Goal: Register for event/course

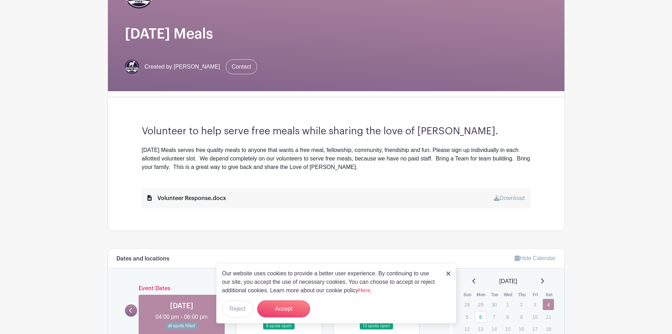
scroll to position [141, 0]
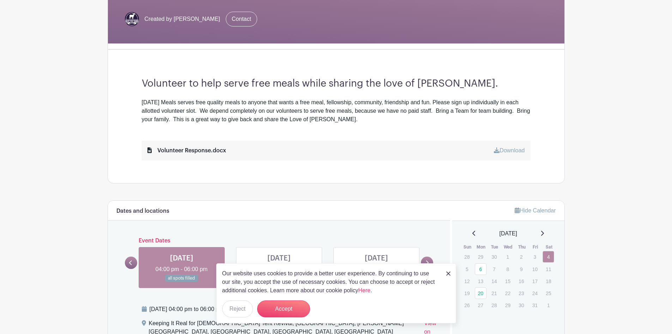
click at [508, 150] on link "Download" at bounding box center [509, 150] width 31 height 6
click at [275, 305] on button "Accept" at bounding box center [283, 308] width 53 height 17
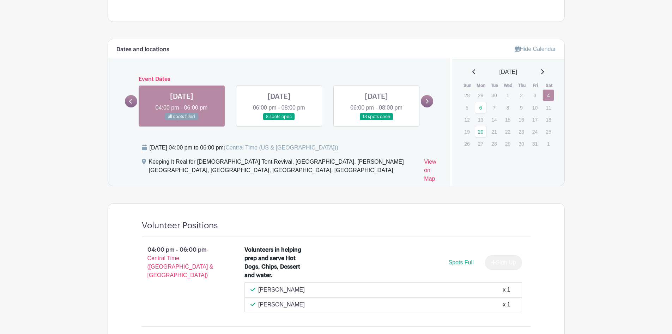
scroll to position [282, 0]
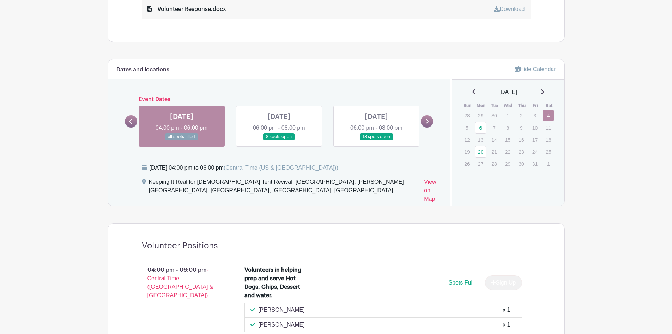
click at [279, 140] on link at bounding box center [279, 140] width 0 height 0
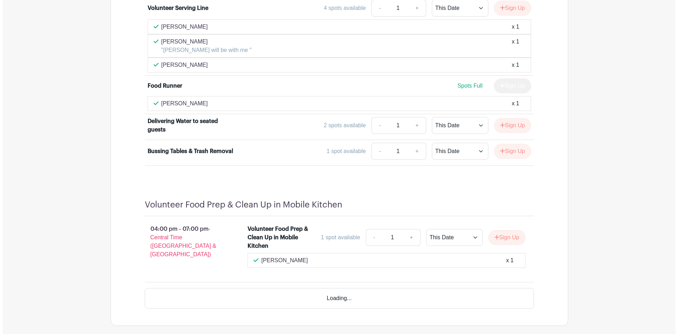
scroll to position [541, 0]
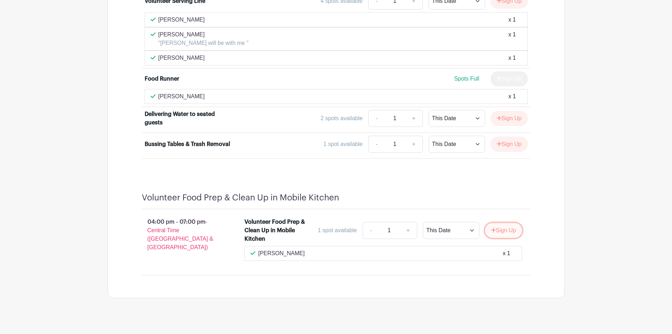
click at [497, 224] on button "Sign Up" at bounding box center [503, 230] width 37 height 15
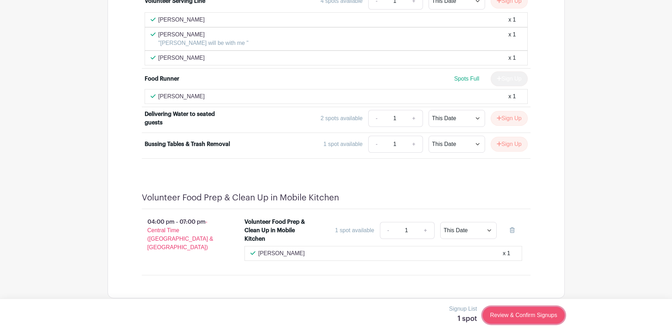
click at [504, 316] on link "Review & Confirm Signups" at bounding box center [524, 314] width 82 height 17
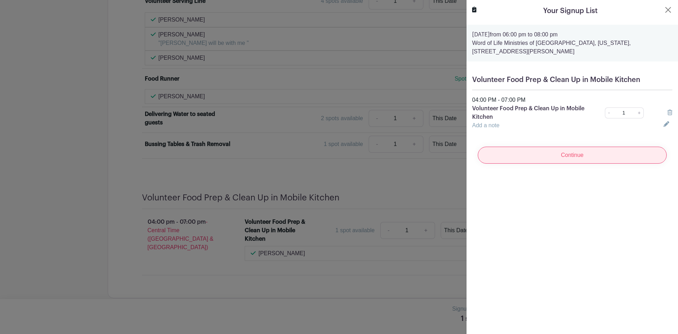
click at [569, 155] on input "Continue" at bounding box center [572, 154] width 189 height 17
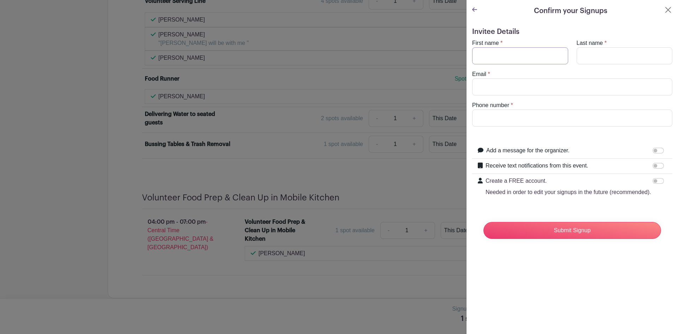
click at [516, 53] on input "First name" at bounding box center [520, 55] width 96 height 17
type input "[PERSON_NAME]"
click at [487, 85] on input "Email" at bounding box center [572, 86] width 200 height 17
type input "[EMAIL_ADDRESS][DOMAIN_NAME]"
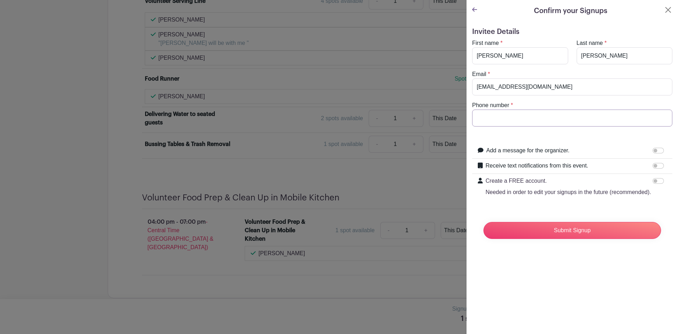
click at [516, 115] on input "Phone number" at bounding box center [572, 117] width 200 height 17
type input "[PHONE_NUMBER]"
click at [652, 149] on input "Add a message for the organizer." at bounding box center [657, 151] width 11 height 6
checkbox input "true"
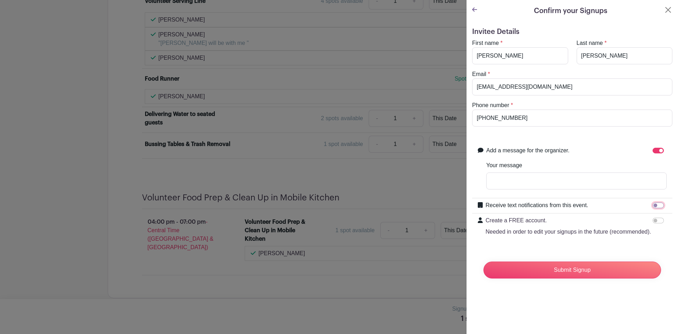
click at [654, 203] on input "Receive text notifications from this event." at bounding box center [657, 205] width 11 height 6
checkbox input "true"
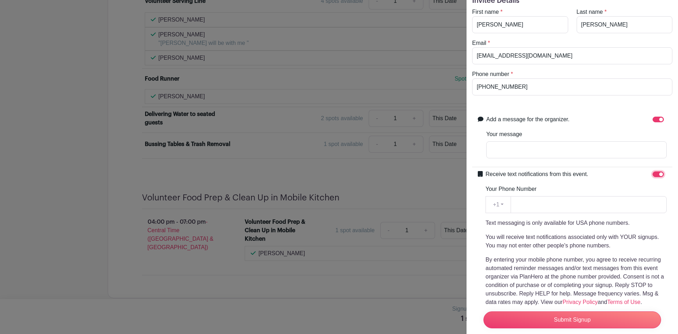
scroll to position [108, 0]
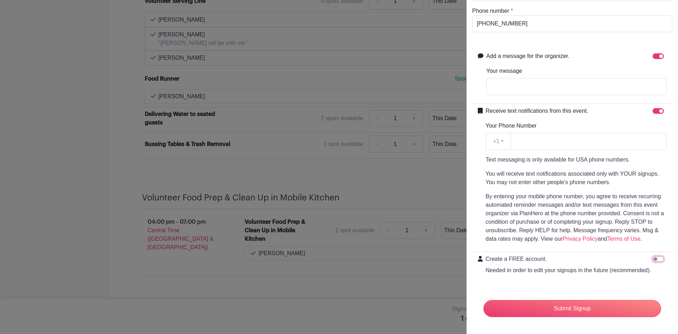
click at [652, 256] on input "Create a FREE account. Needed in order to edit your signups in the future (reco…" at bounding box center [657, 259] width 11 height 6
checkbox input "true"
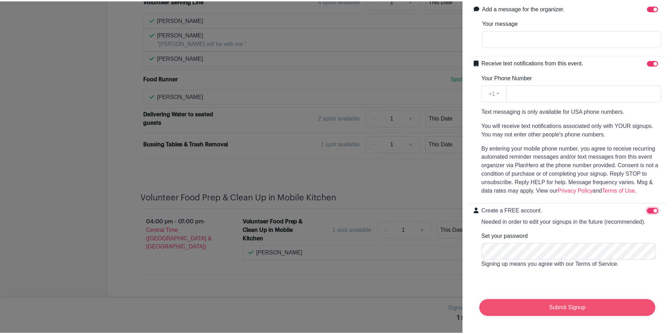
scroll to position [156, 0]
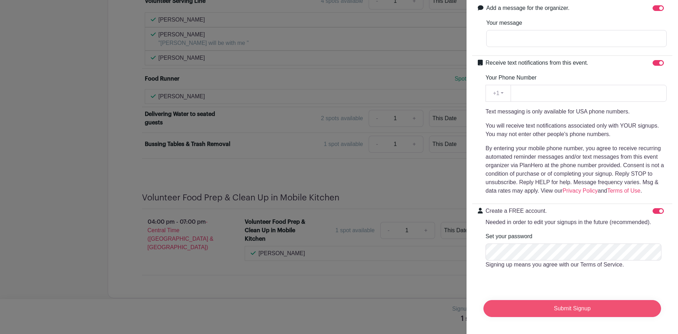
click at [569, 304] on input "Submit Signup" at bounding box center [572, 308] width 178 height 17
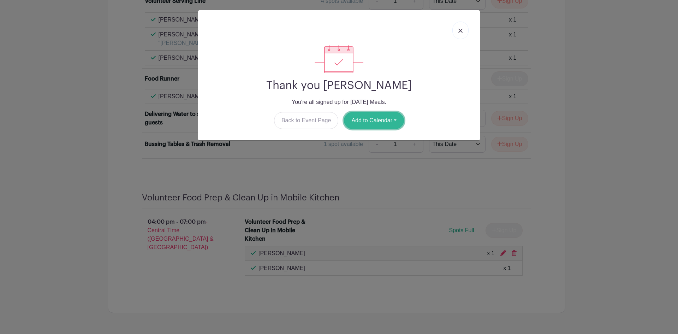
click at [389, 120] on button "Add to Calendar" at bounding box center [374, 120] width 60 height 17
click at [376, 137] on link "Google Calendar" at bounding box center [372, 138] width 56 height 11
click at [459, 31] on img at bounding box center [460, 31] width 4 height 4
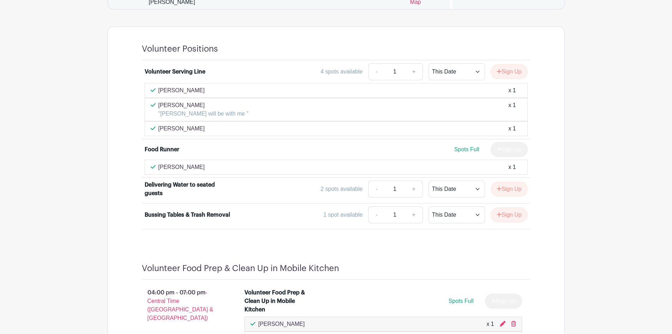
scroll to position [435, 0]
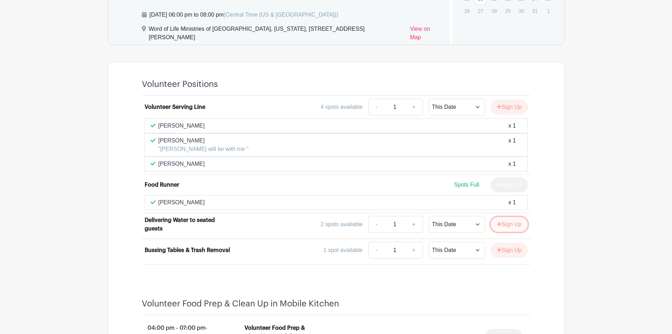
click at [513, 218] on button "Sign Up" at bounding box center [509, 224] width 37 height 15
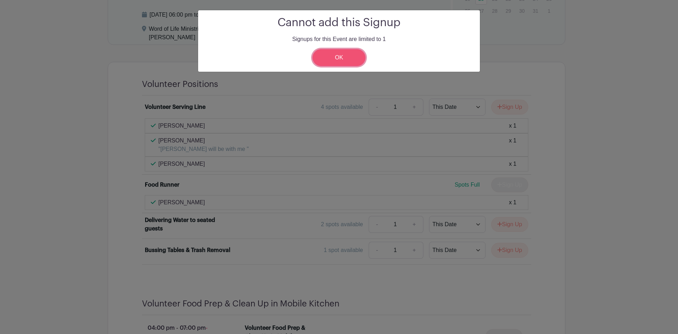
click at [338, 58] on link "OK" at bounding box center [338, 57] width 53 height 17
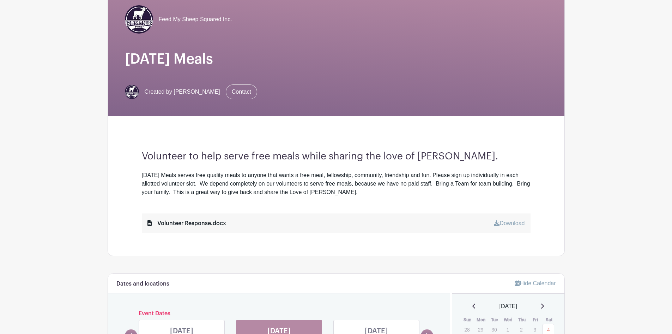
scroll to position [0, 0]
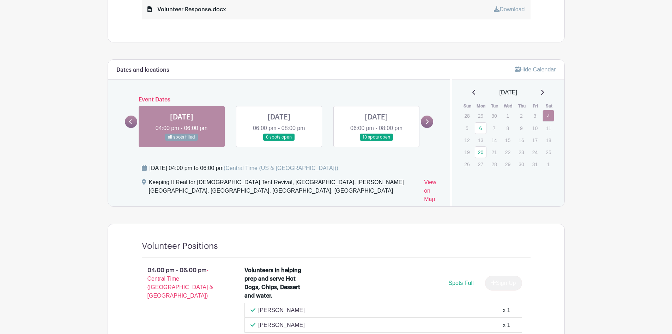
scroll to position [282, 0]
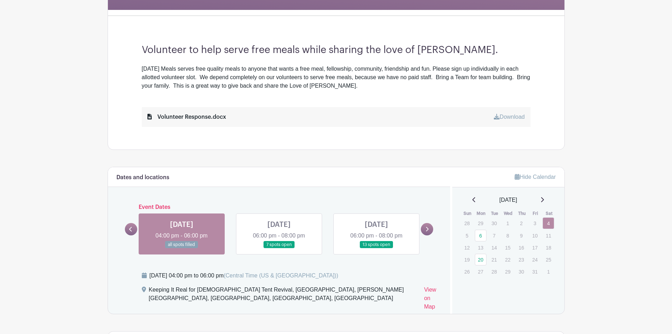
scroll to position [176, 0]
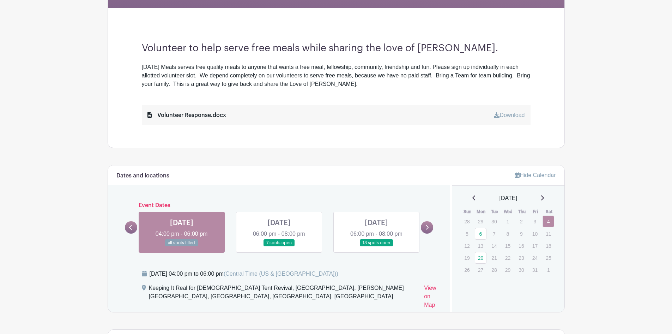
click at [279, 246] on link at bounding box center [279, 246] width 0 height 0
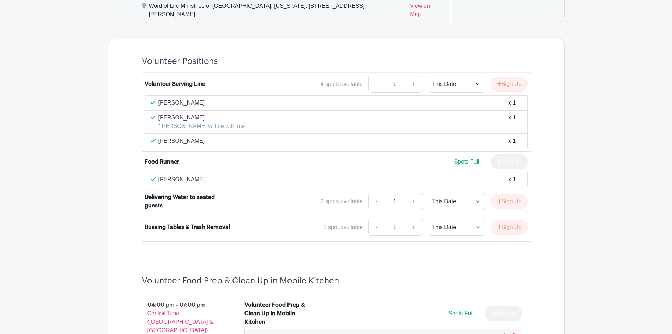
scroll to position [459, 0]
click at [510, 195] on button "Sign Up" at bounding box center [509, 200] width 37 height 15
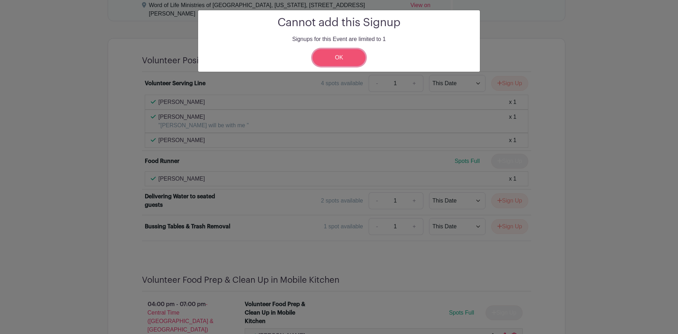
click at [342, 61] on link "OK" at bounding box center [338, 57] width 53 height 17
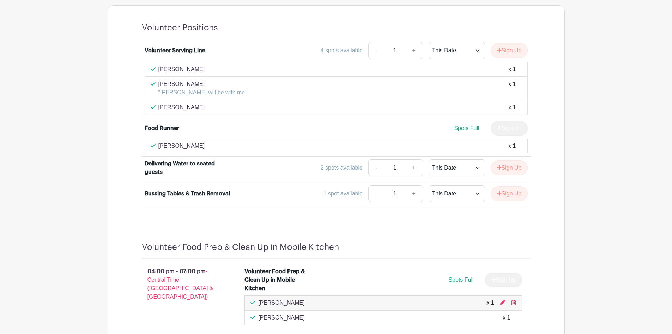
scroll to position [556, 0]
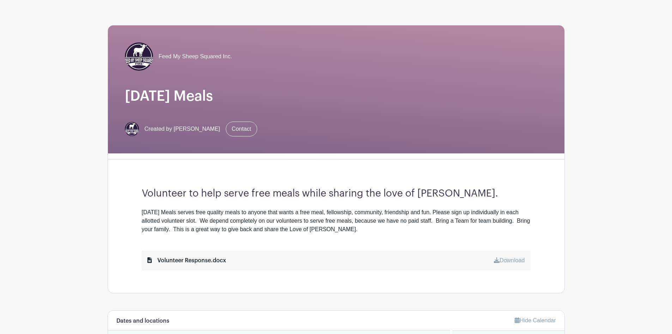
scroll to position [26, 0]
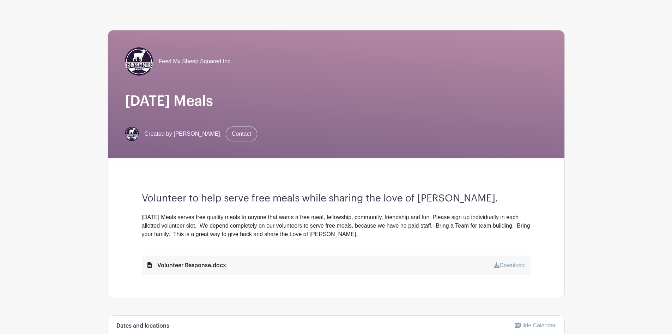
click at [517, 264] on link "Download" at bounding box center [509, 265] width 31 height 6
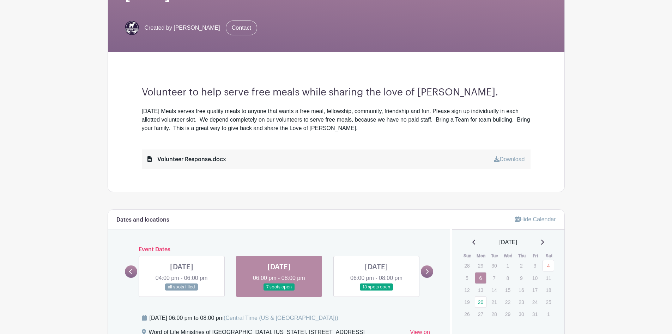
scroll to position [168, 0]
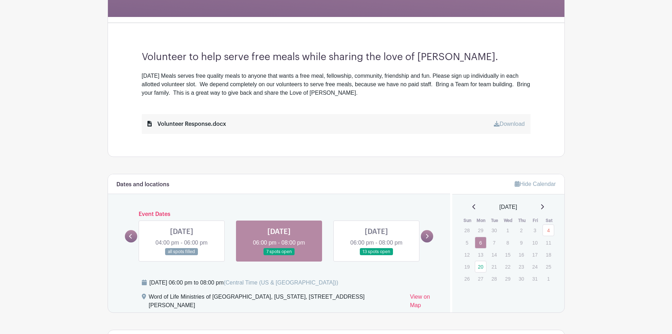
click at [279, 255] on link at bounding box center [279, 255] width 0 height 0
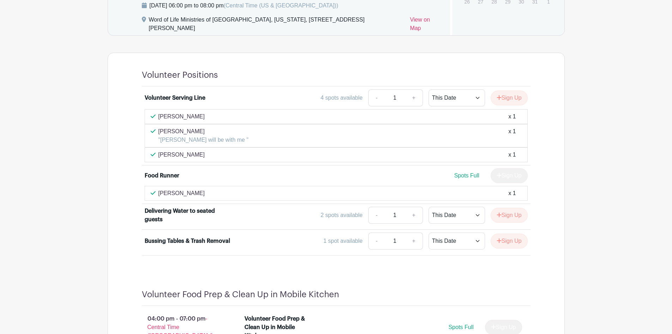
scroll to position [450, 0]
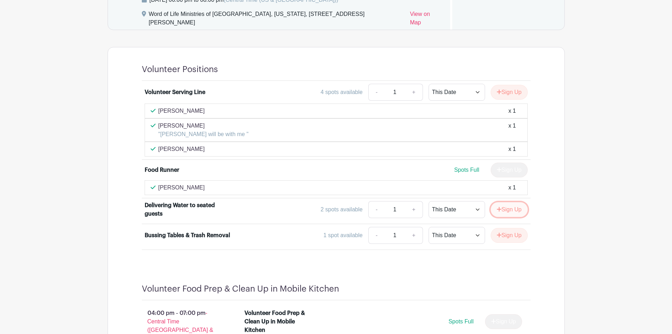
click at [511, 202] on button "Sign Up" at bounding box center [509, 209] width 37 height 15
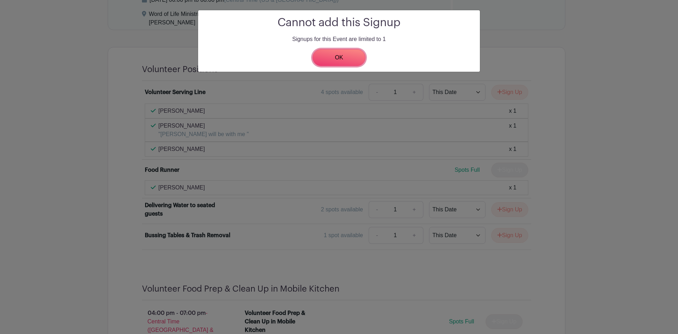
click at [334, 54] on link "OK" at bounding box center [338, 57] width 53 height 17
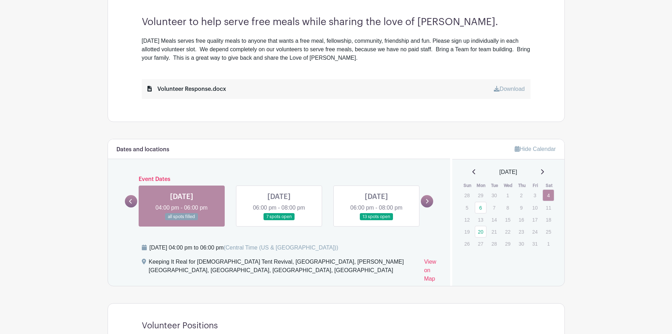
scroll to position [176, 0]
